Goal: Browse casually

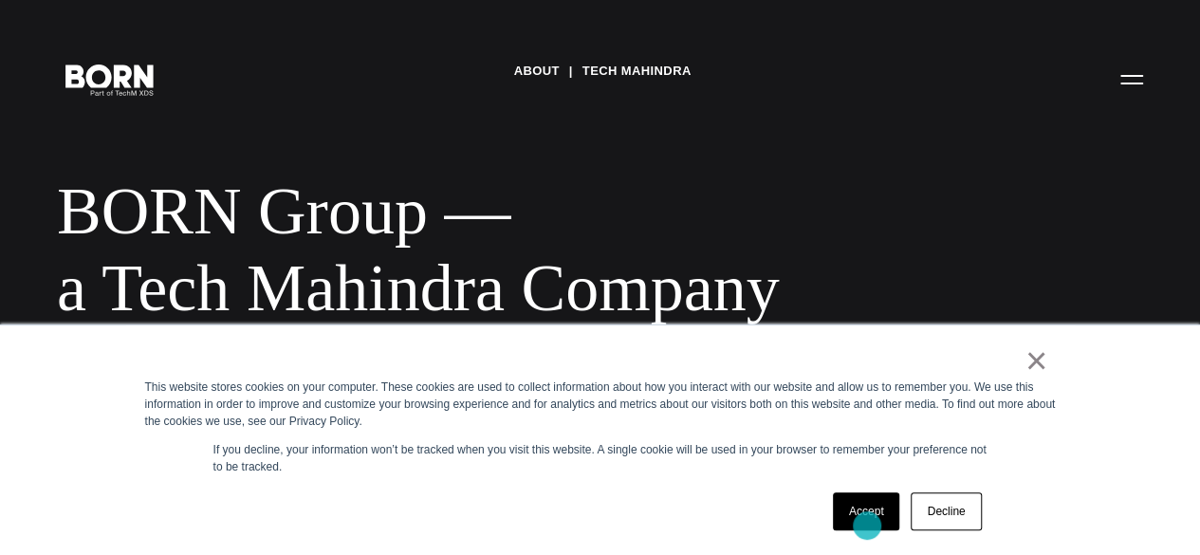
click at [867, 525] on link "Accept" at bounding box center [866, 511] width 67 height 38
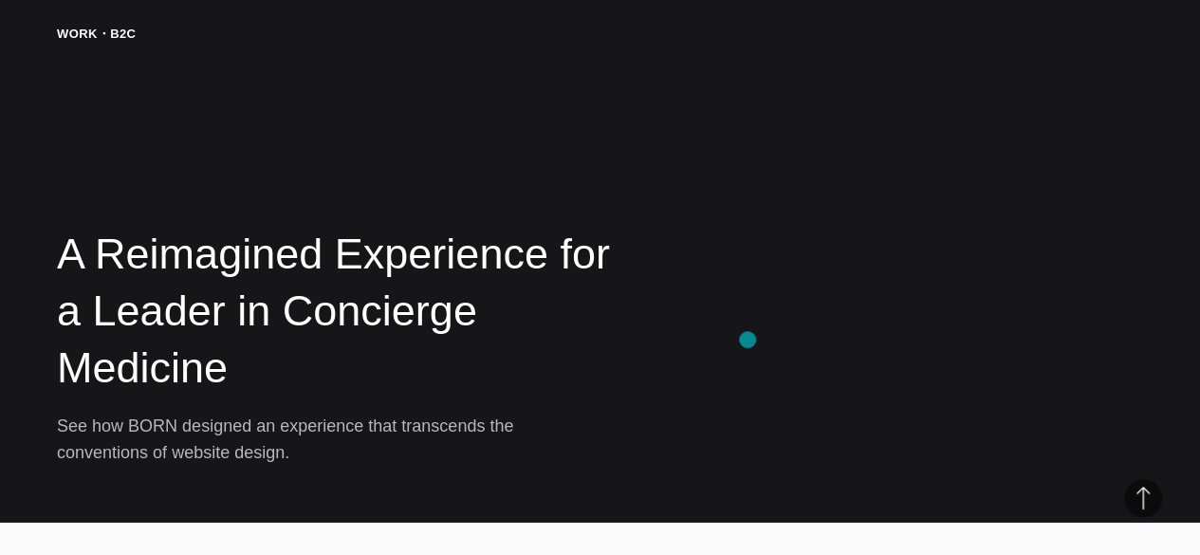
scroll to position [2807, 0]
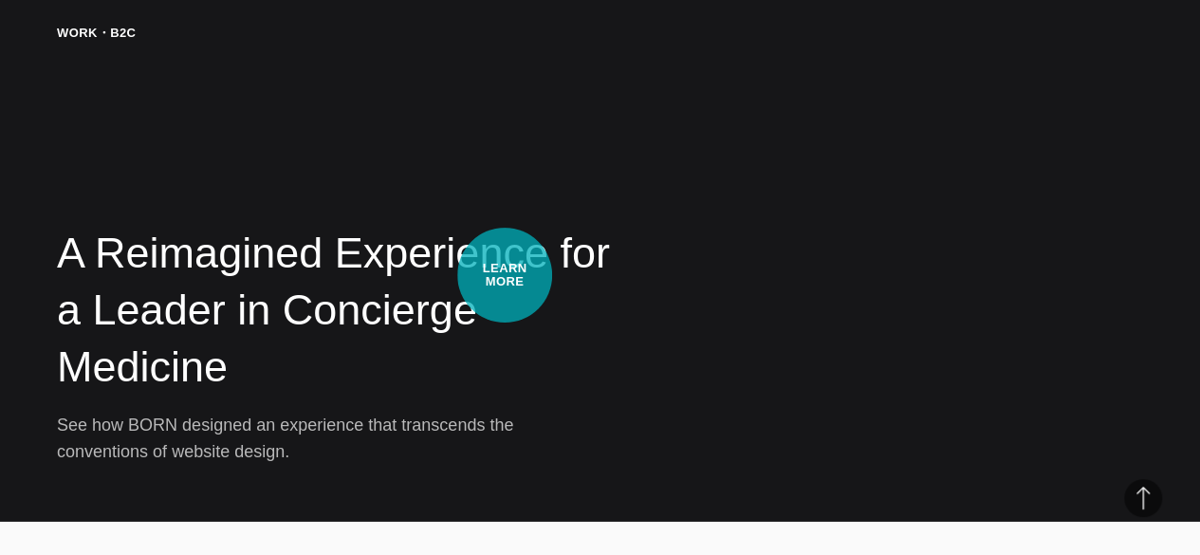
click at [504, 275] on h2 "A Reimagined Experience for a Leader in Concierge Medicine" at bounding box center [347, 311] width 581 height 172
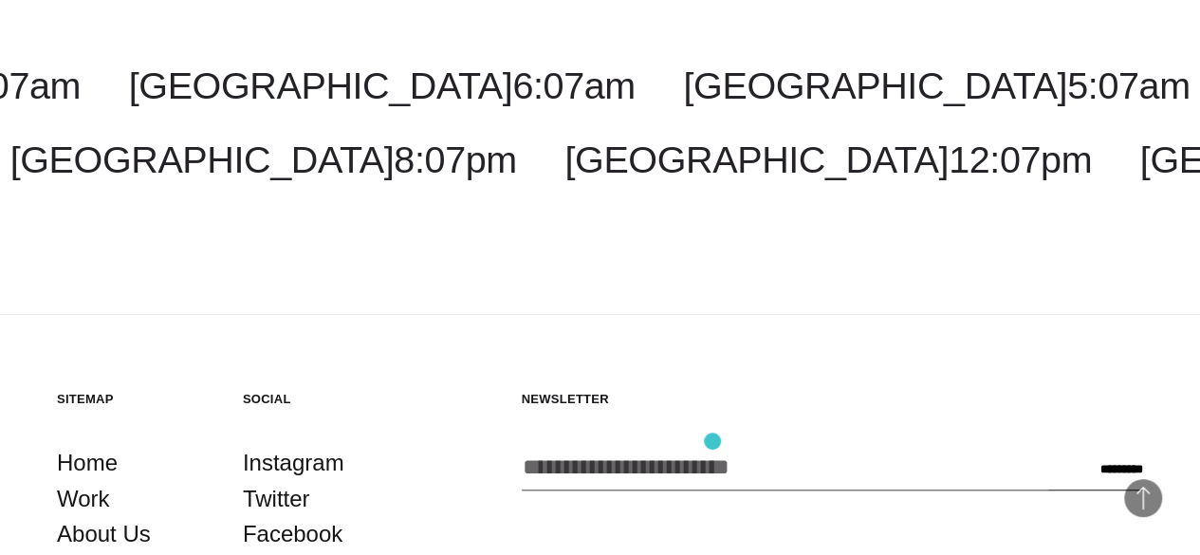
scroll to position [18690, 0]
